Goal: Find specific page/section: Find specific page/section

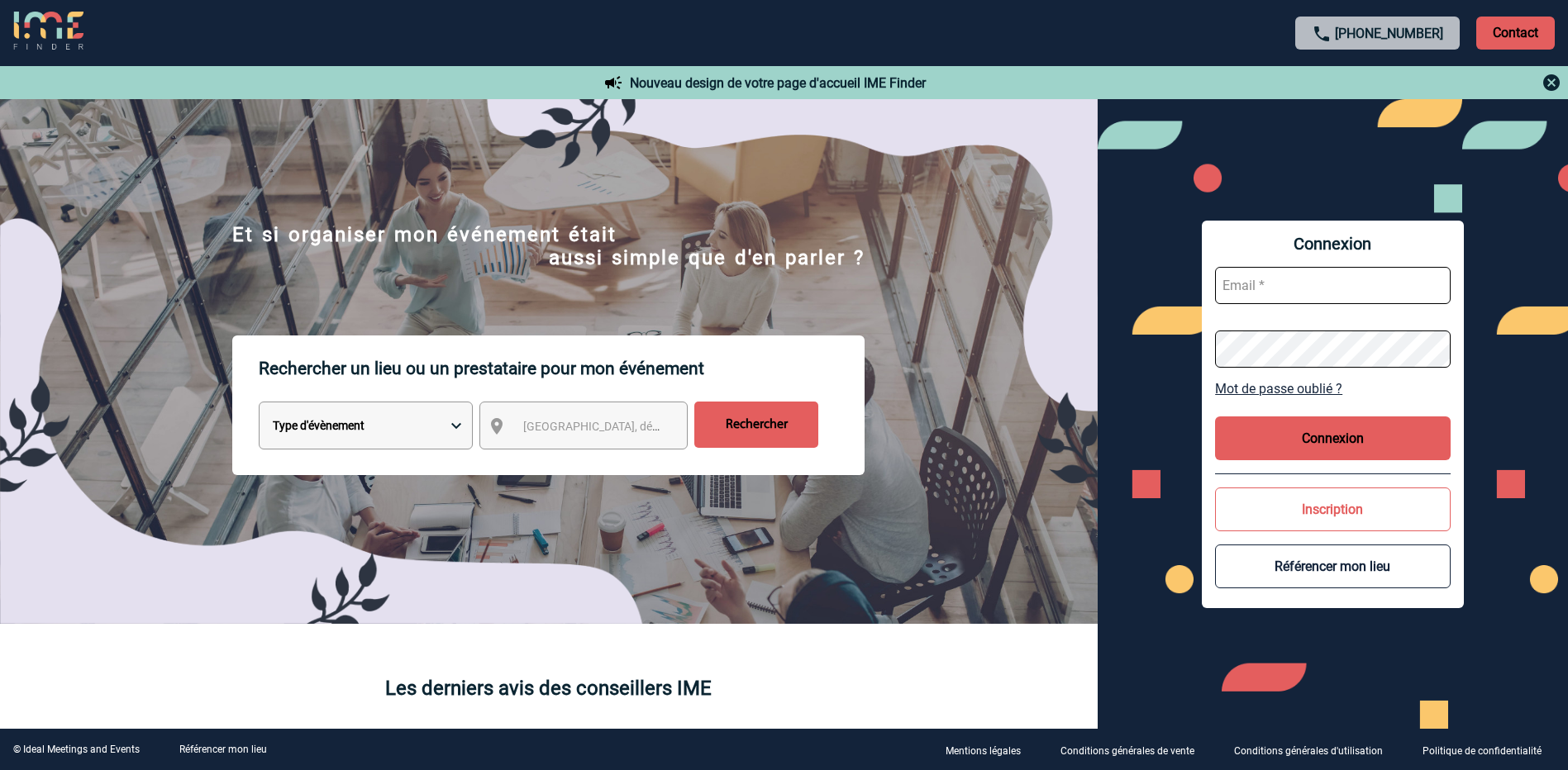
type input "f.isola@eurenco.com"
click at [1349, 438] on button "Connexion" at bounding box center [1333, 438] width 235 height 43
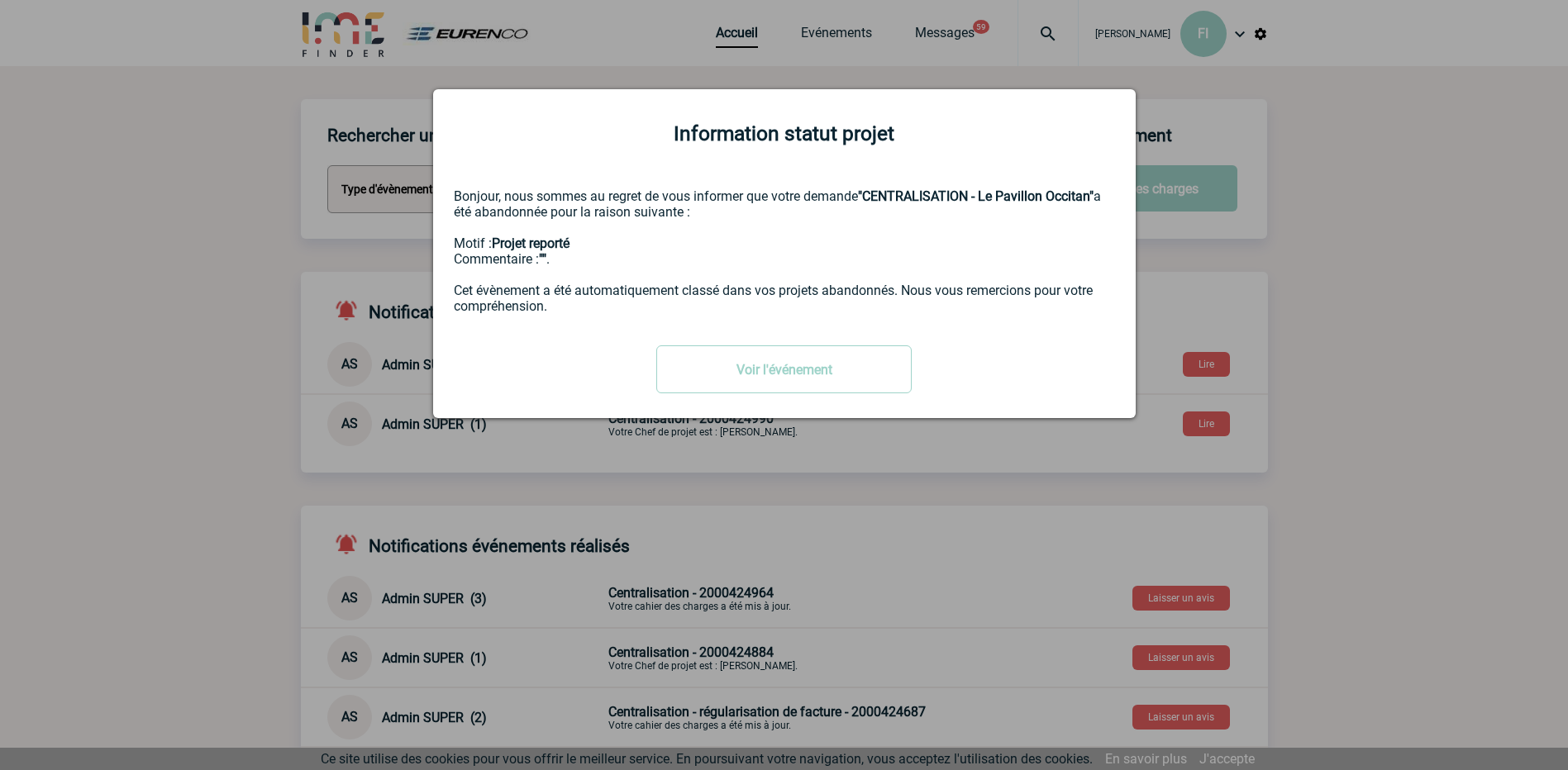
click at [1356, 213] on div at bounding box center [784, 385] width 1568 height 770
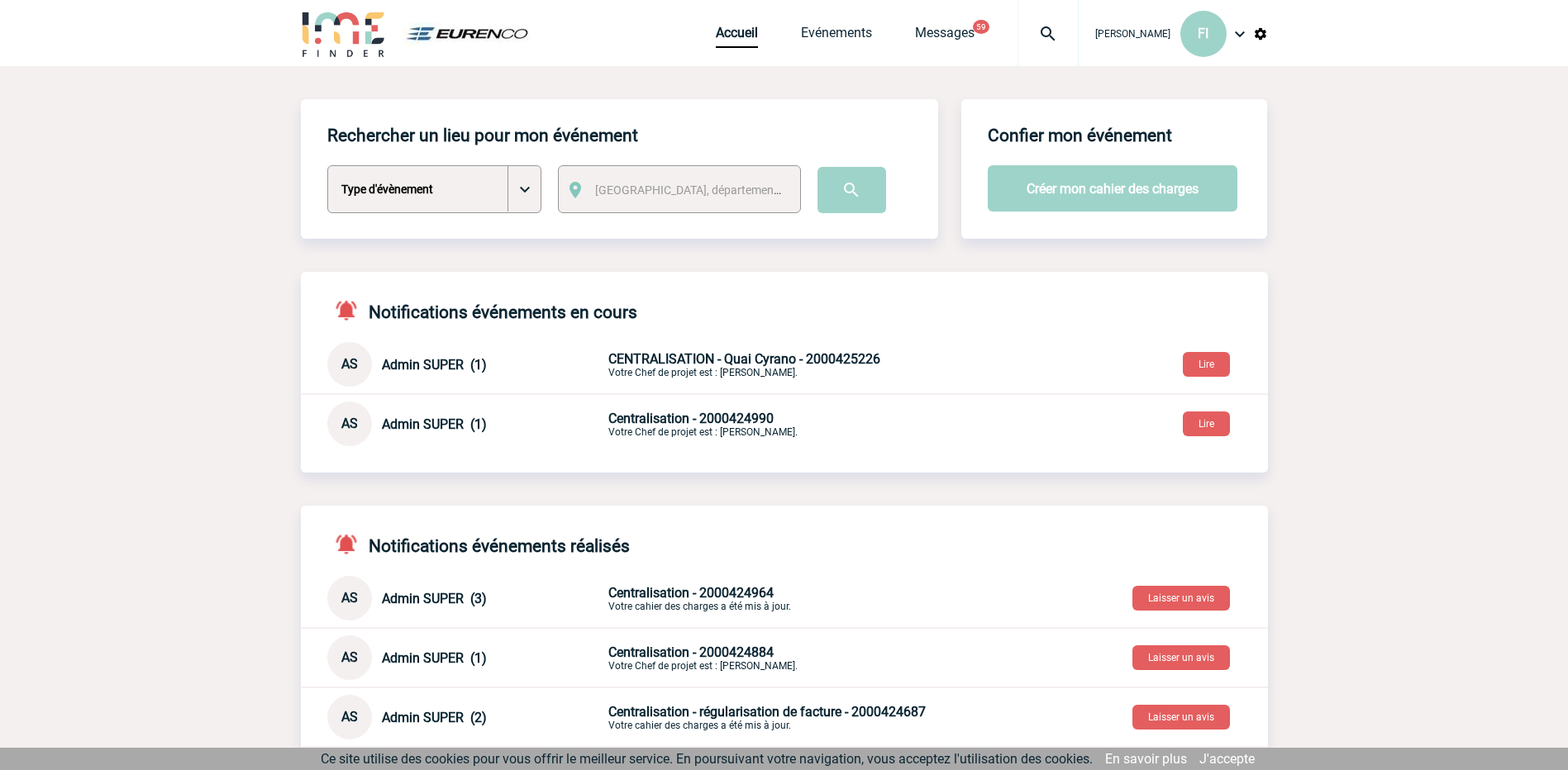
click at [629, 193] on span "[GEOGRAPHIC_DATA], département, région..." at bounding box center [710, 190] width 230 height 13
type input "bergerac"
select select "23845"
click at [856, 197] on input "image" at bounding box center [852, 190] width 69 height 46
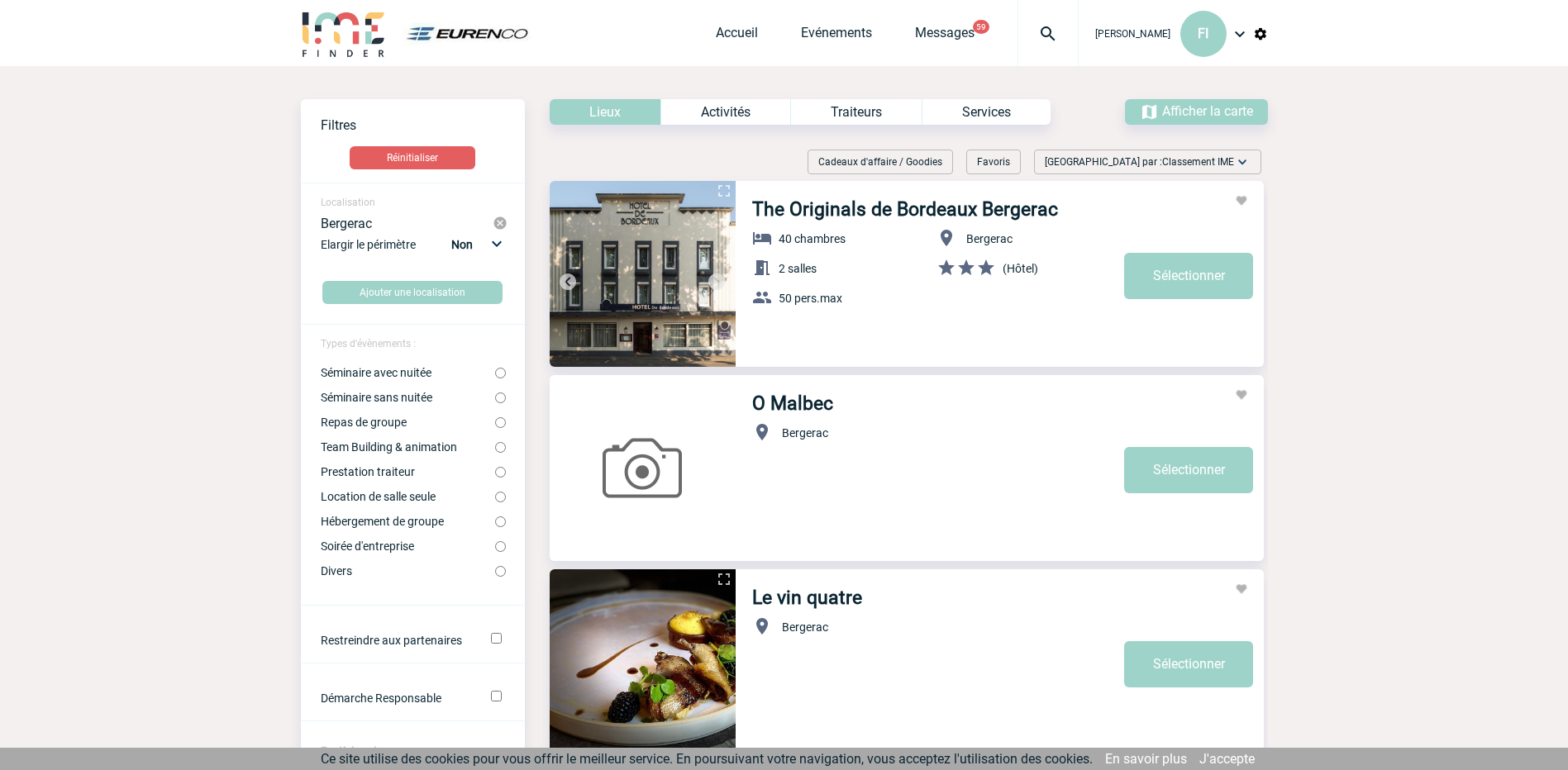
click at [499, 222] on img at bounding box center [500, 223] width 15 height 15
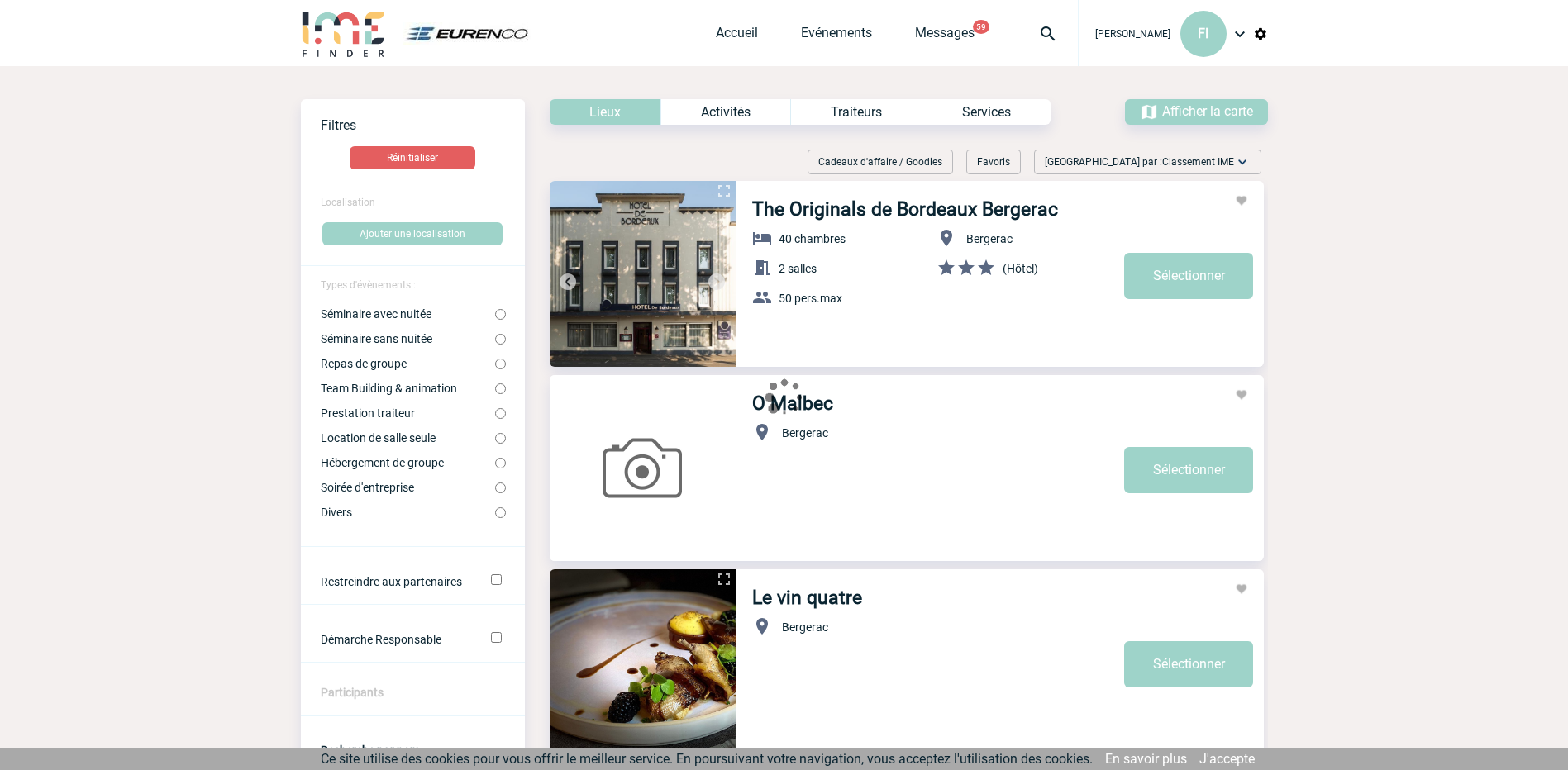
click at [357, 205] on span "Localisation" at bounding box center [348, 202] width 55 height 11
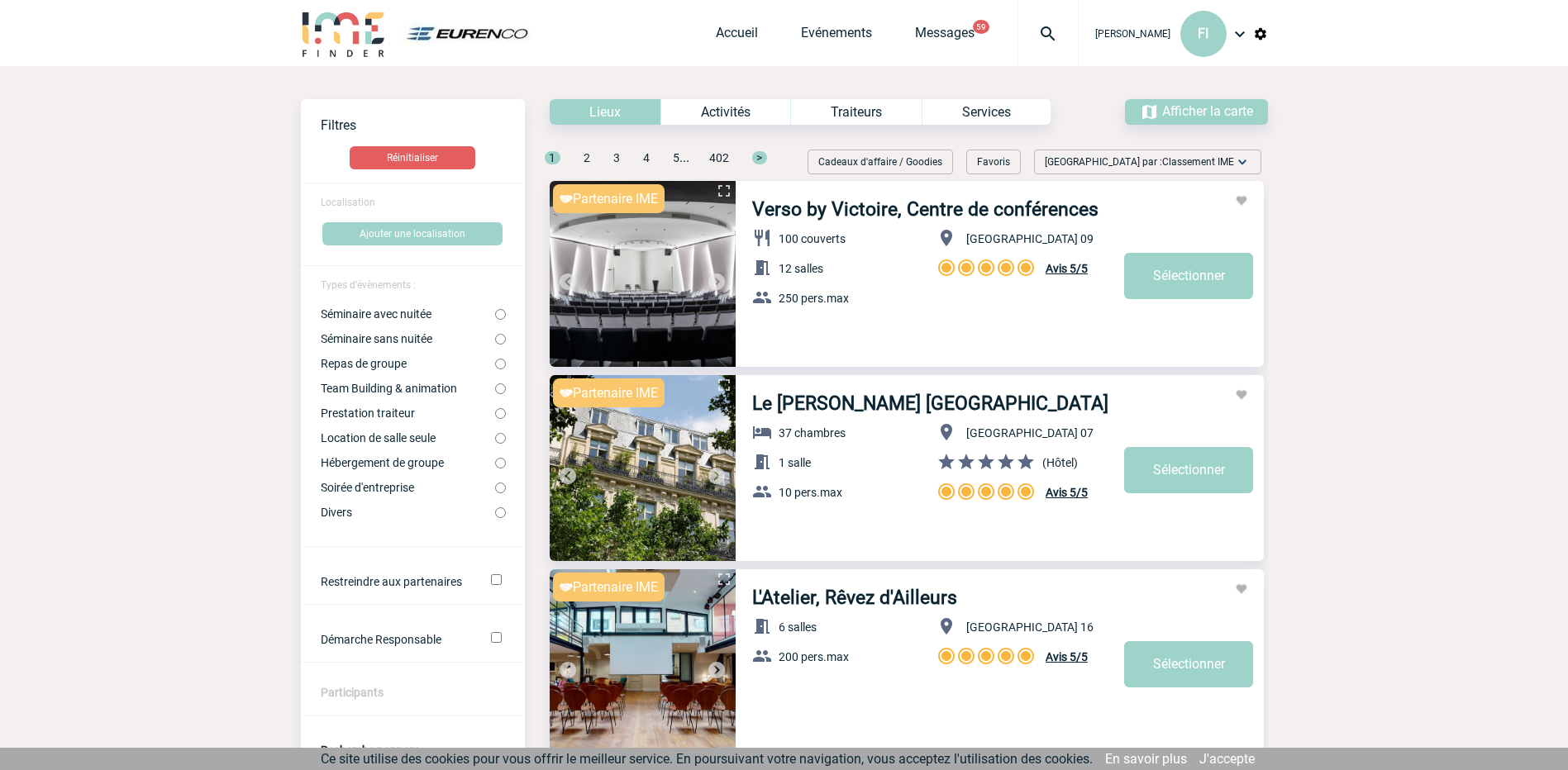
click at [337, 201] on span "Localisation" at bounding box center [348, 202] width 55 height 11
click at [391, 203] on form "Localisation Ajouter une localisation Types d'évènements : Séminaire avec nuité…" at bounding box center [412, 686] width 224 height 1008
click at [376, 202] on form "Localisation Ajouter une localisation Types d'évènements : Séminaire avec nuité…" at bounding box center [412, 686] width 224 height 1008
click at [373, 231] on button "Ajouter une localisation" at bounding box center [412, 233] width 181 height 23
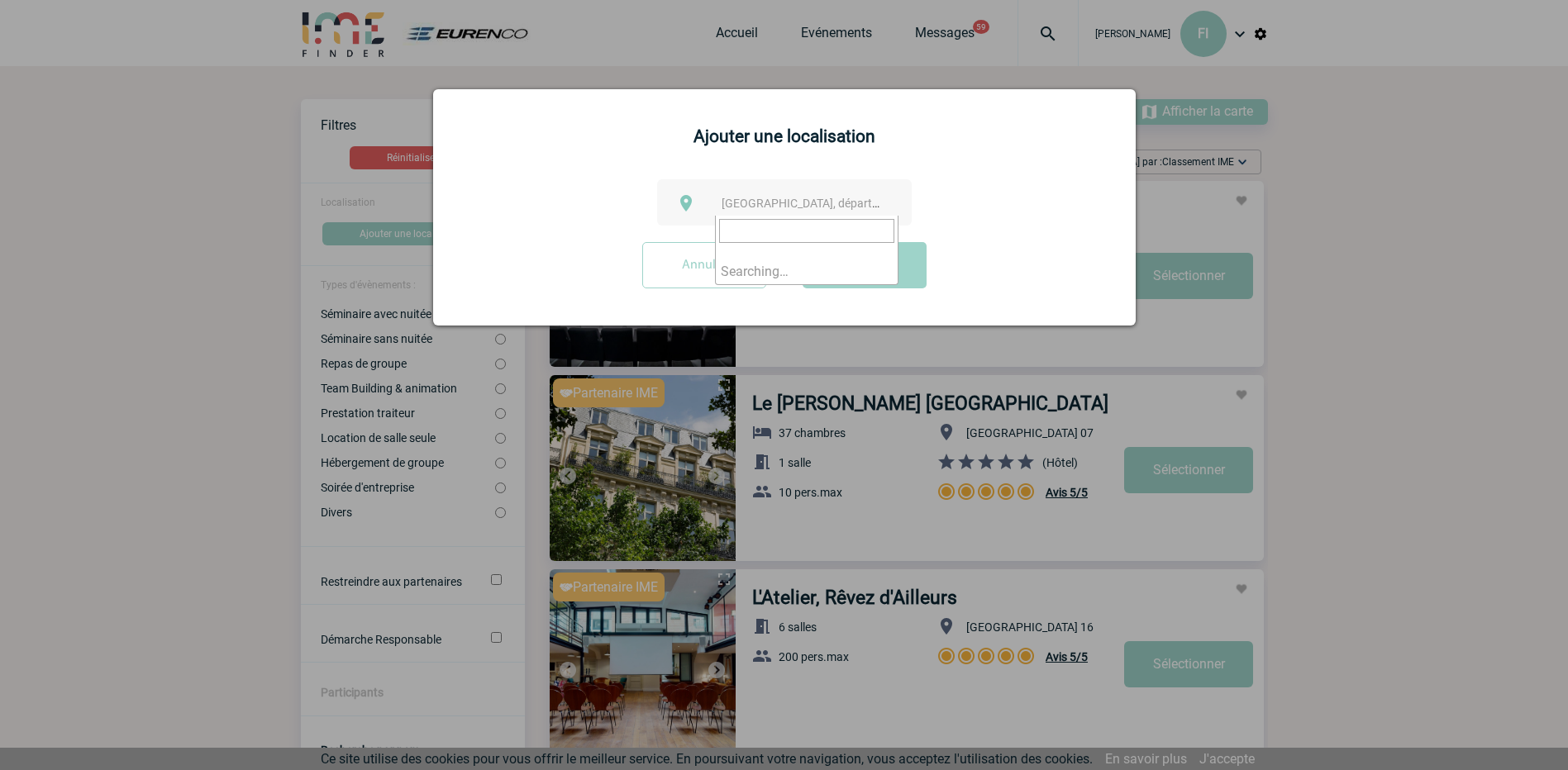
click at [735, 200] on span "[GEOGRAPHIC_DATA], département, région..." at bounding box center [836, 203] width 230 height 13
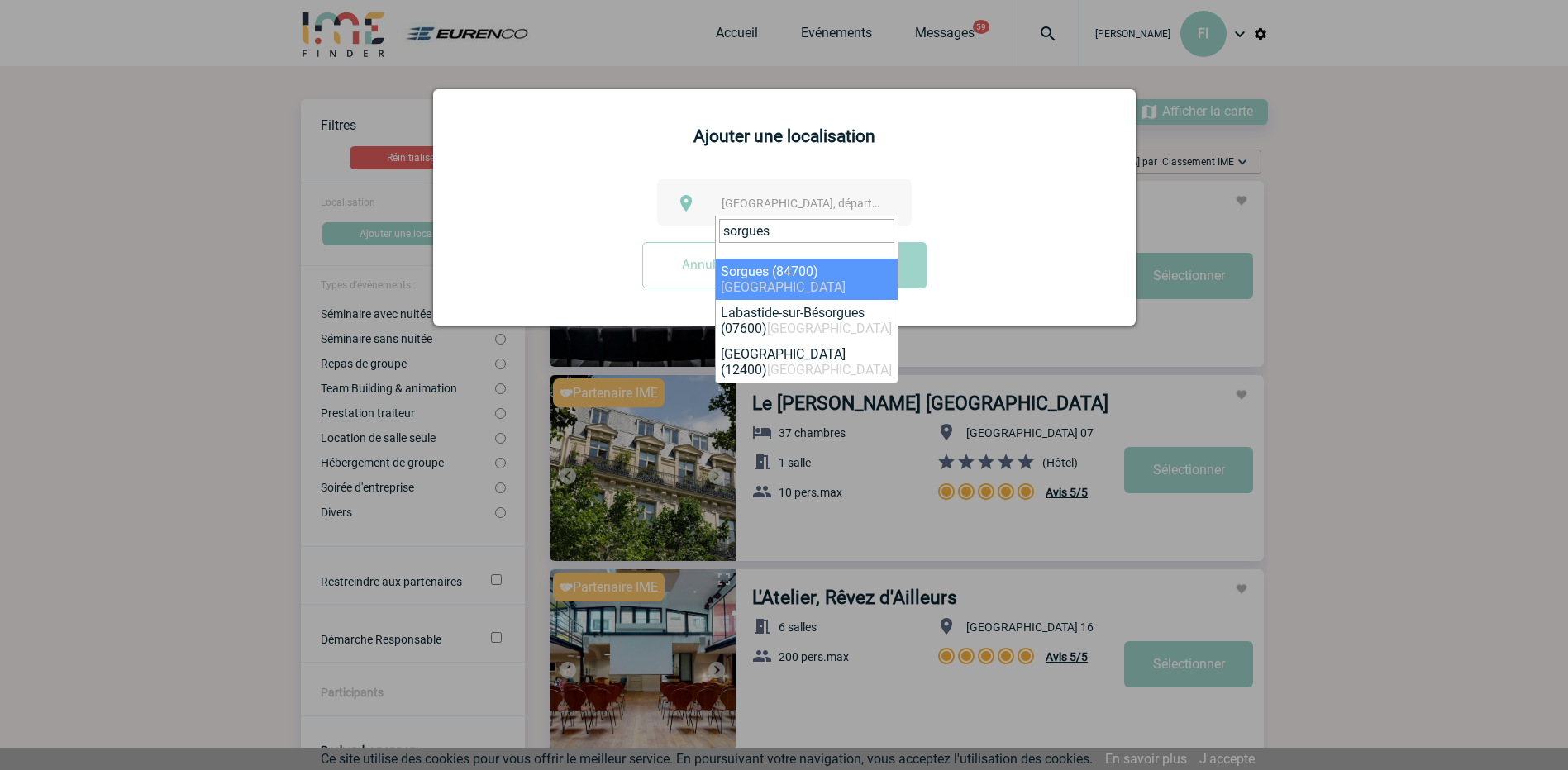
type input "sorgues"
select select "7626"
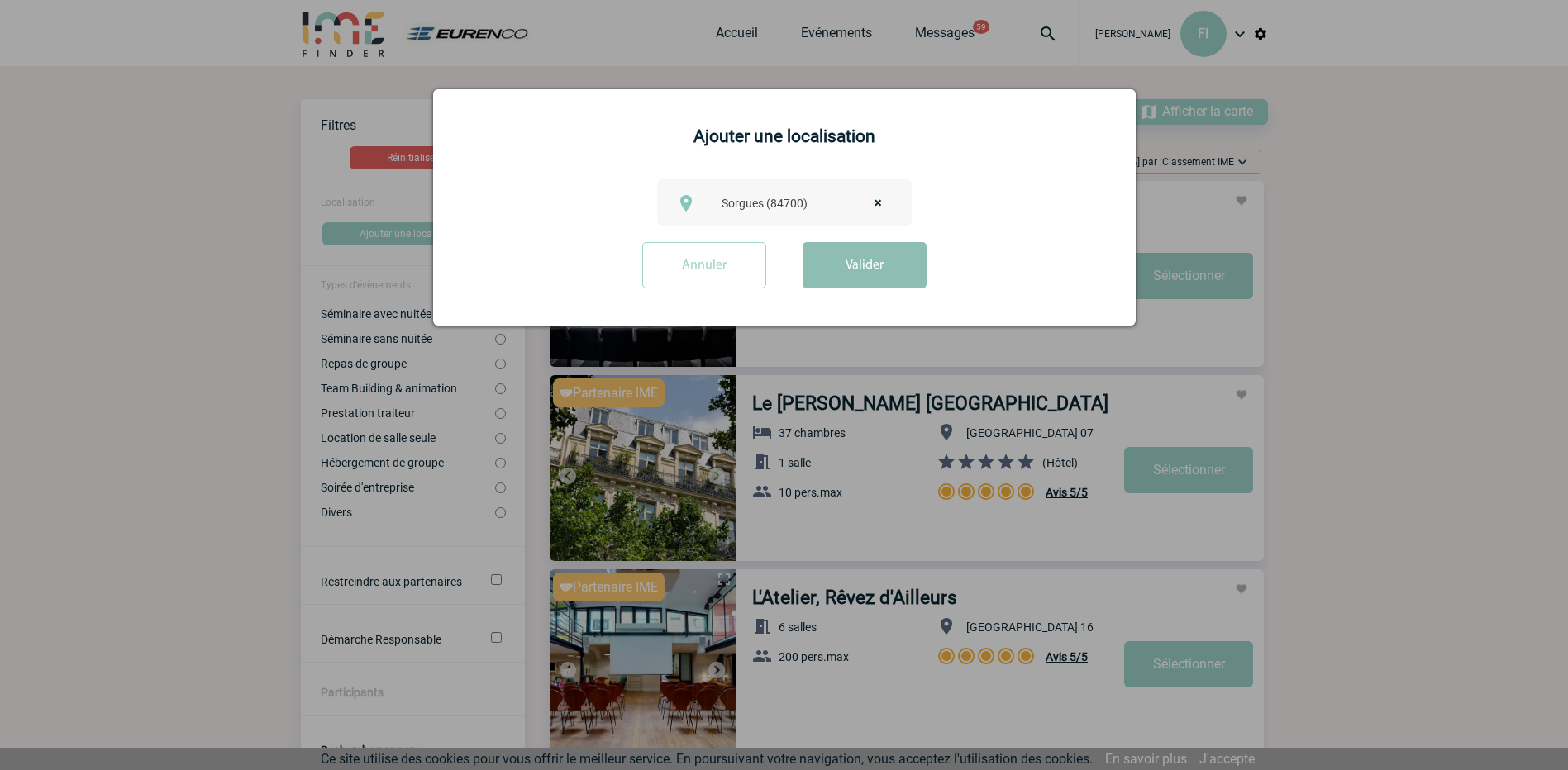
click at [848, 263] on button "Valider" at bounding box center [864, 265] width 124 height 46
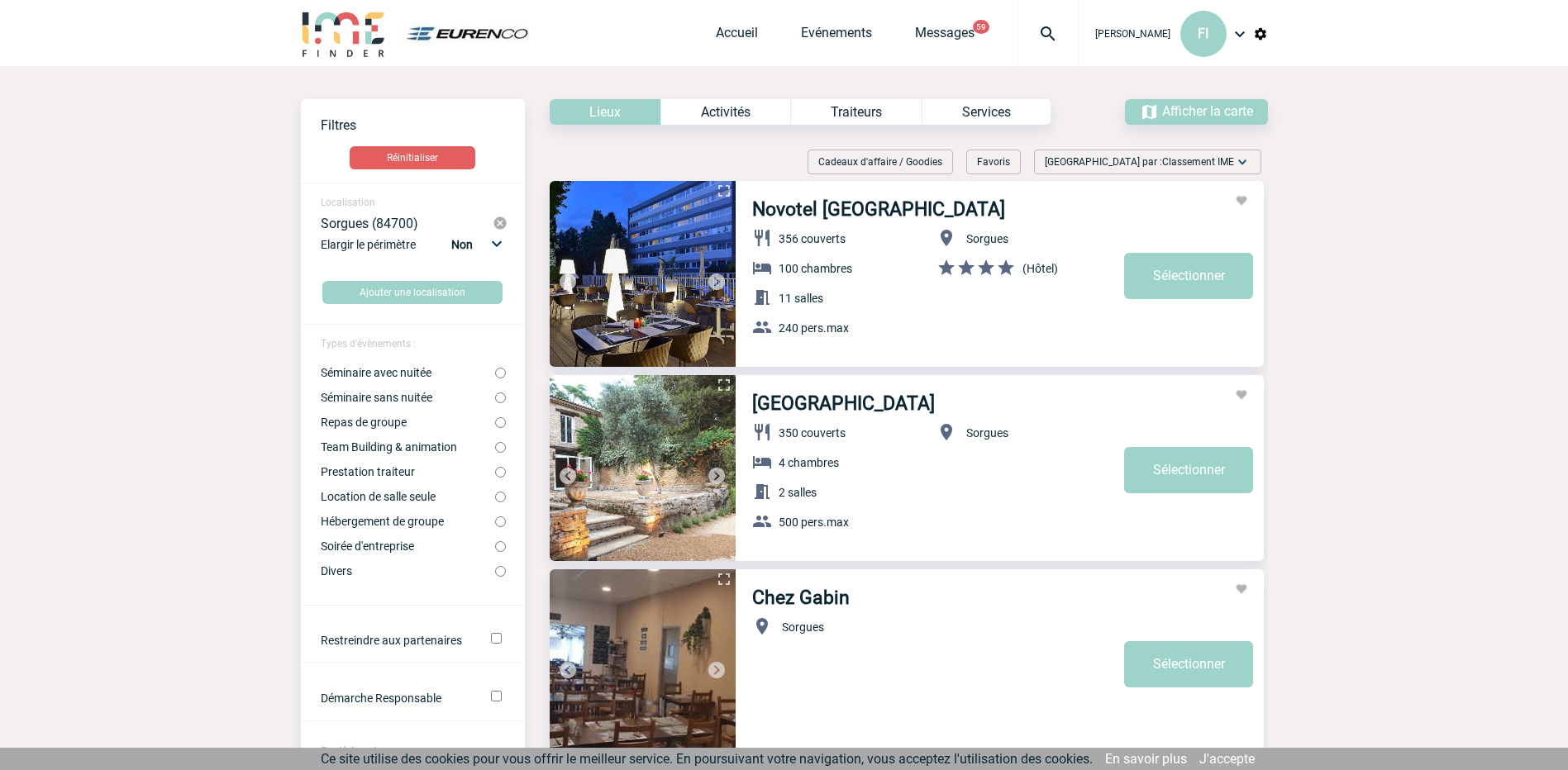
click at [1404, 305] on body "[PERSON_NAME] FI Accueil Evénements 59 59" at bounding box center [784, 664] width 1568 height 1329
